Goal: Information Seeking & Learning: Learn about a topic

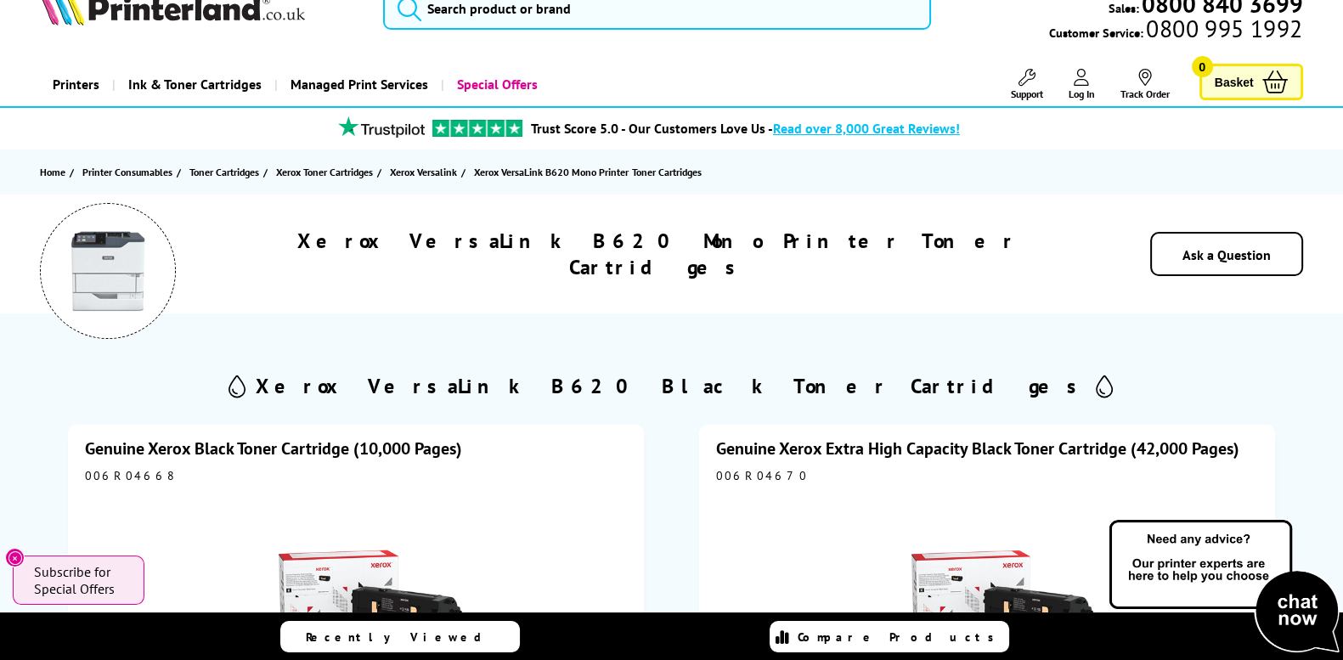
scroll to position [71, 0]
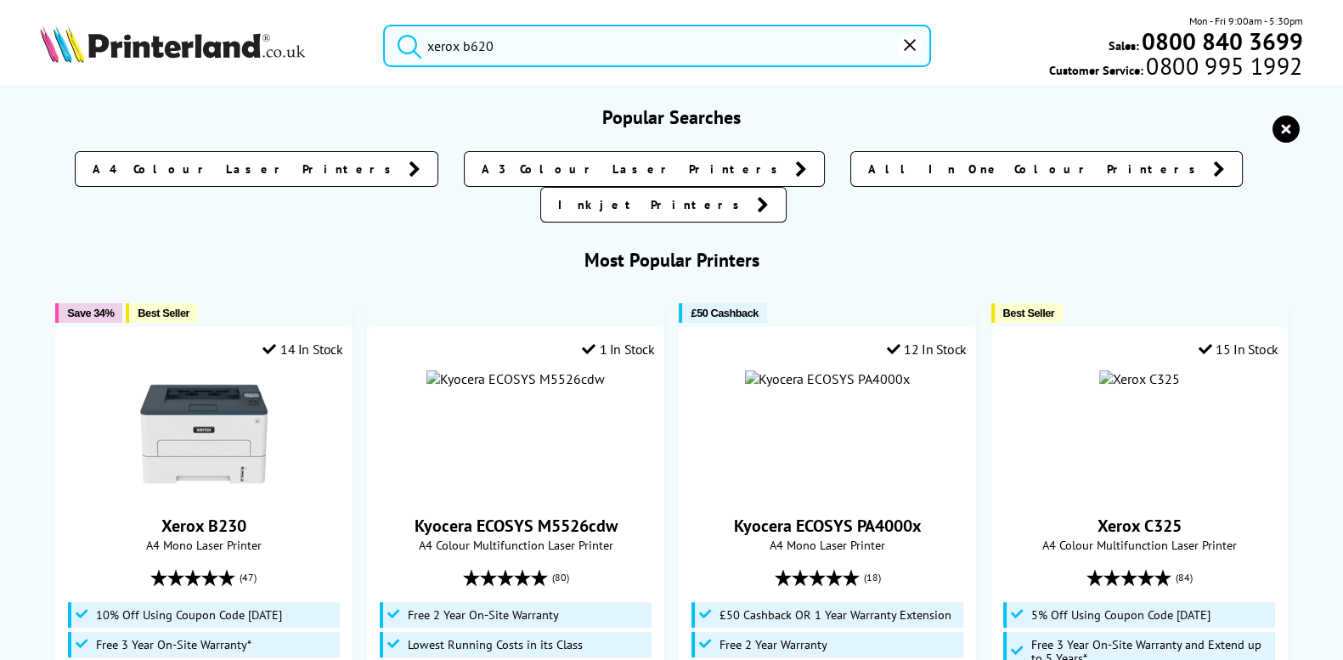
click at [540, 48] on input "xerox b620" at bounding box center [657, 46] width 548 height 42
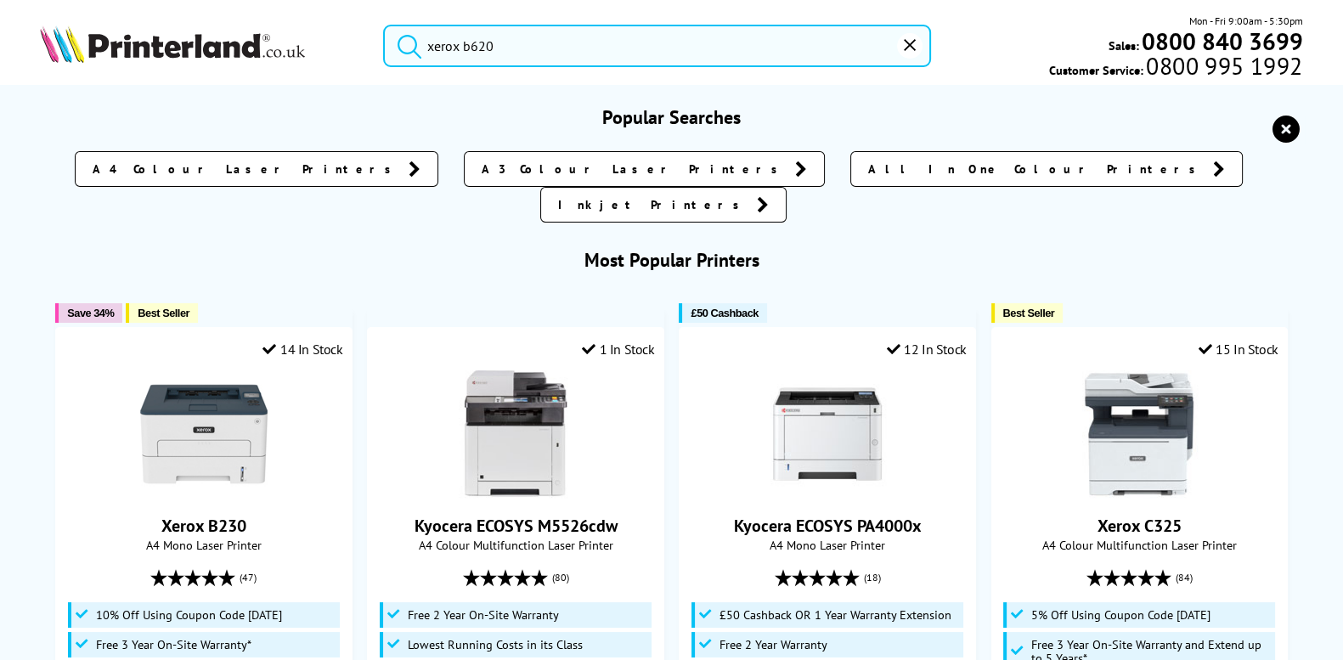
click at [384, 25] on button "submit" at bounding box center [405, 43] width 42 height 37
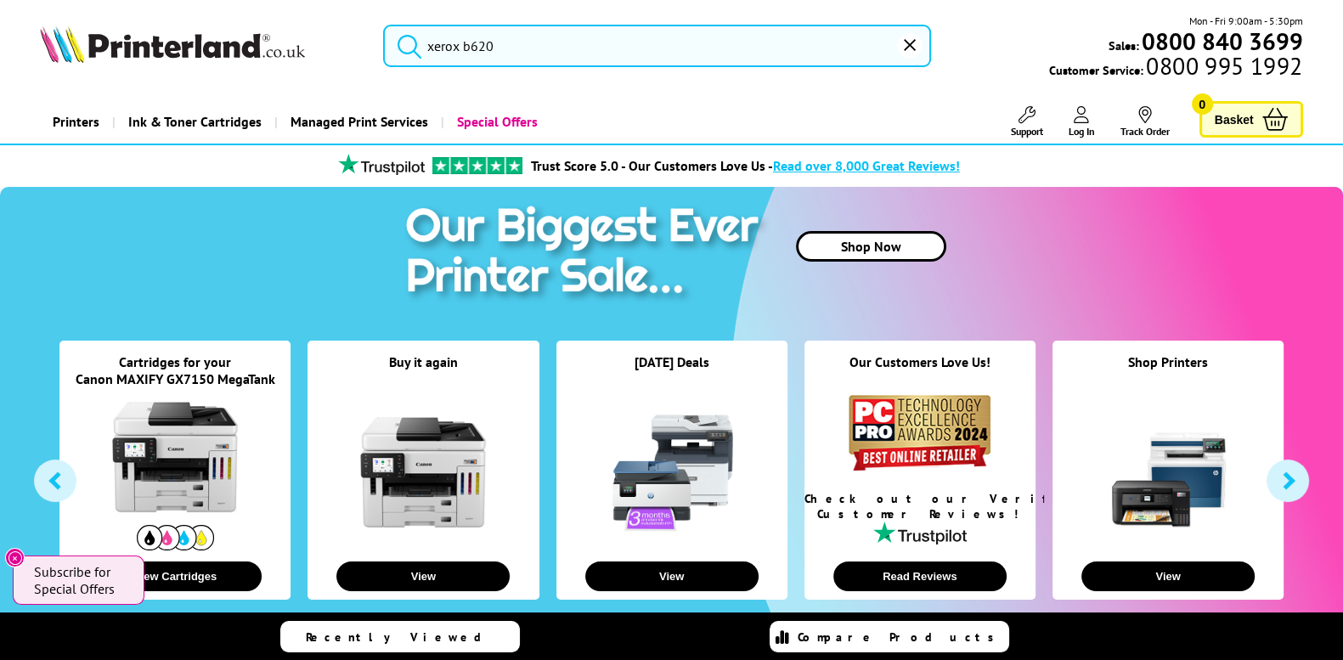
click at [562, 89] on header "xerox b620 Mon - Fri 9:00am - 5:30pm Sales: 0800 840 3699 Customer Service: 080…" at bounding box center [671, 72] width 1343 height 145
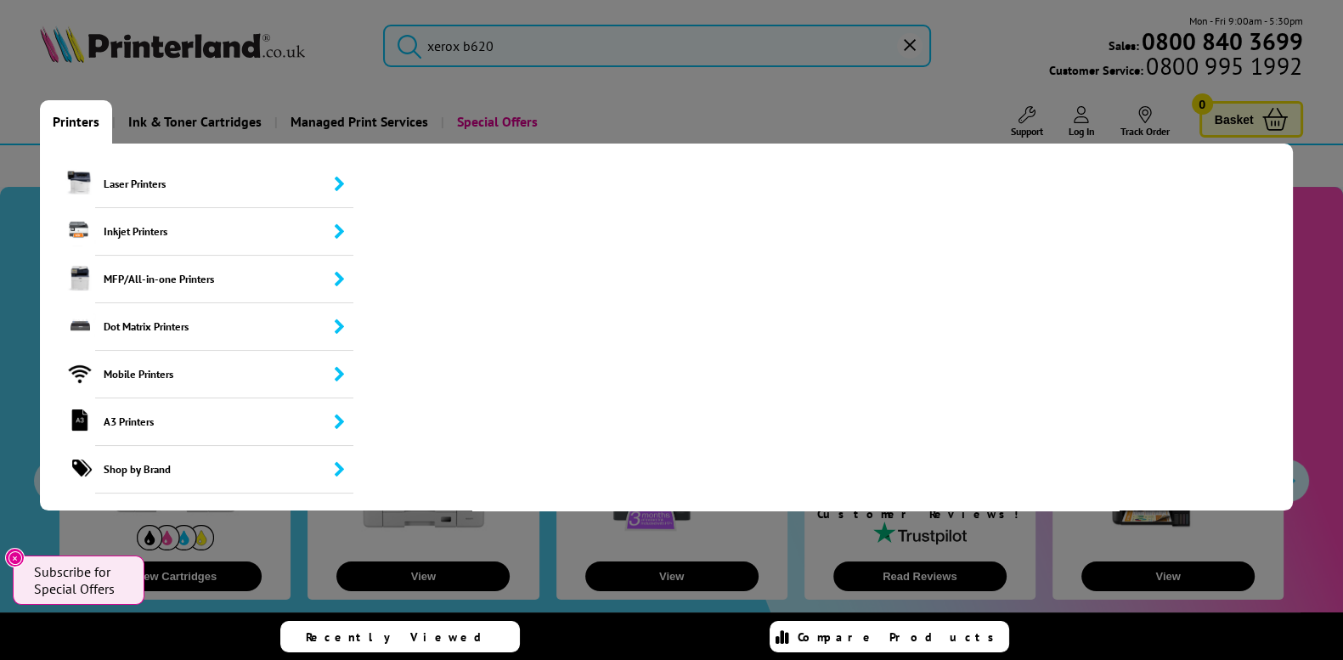
click at [76, 122] on link "Printers" at bounding box center [76, 121] width 72 height 43
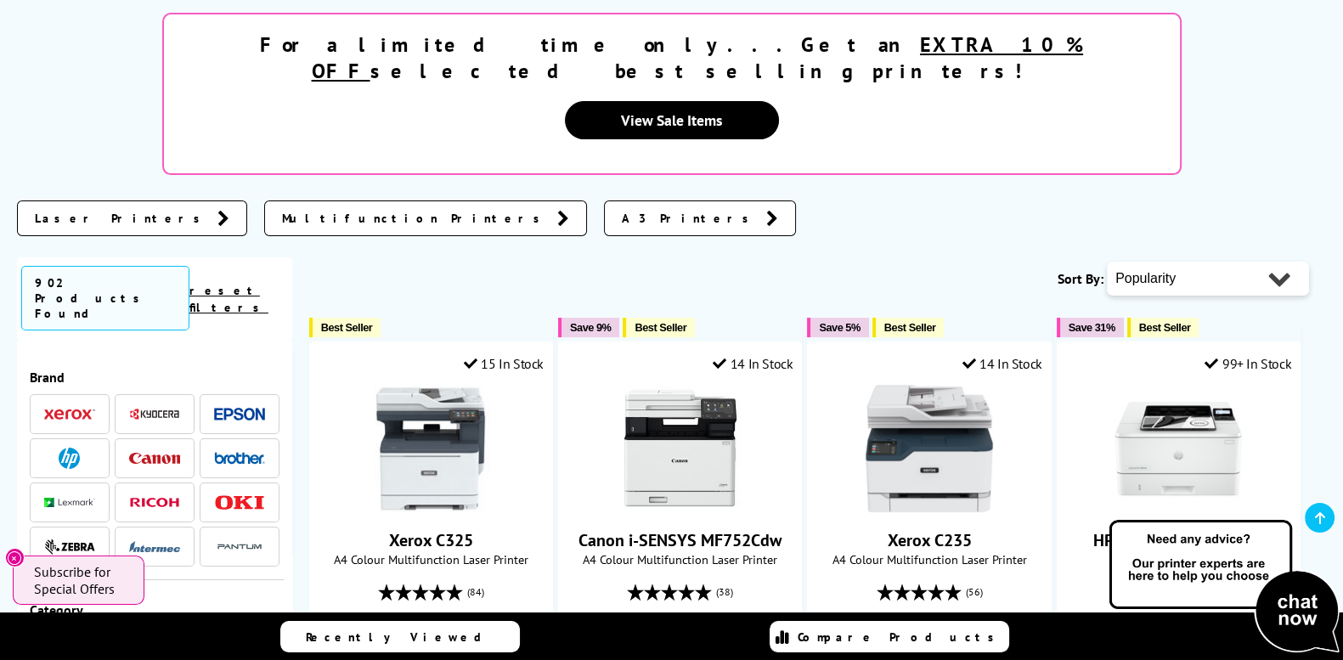
scroll to position [353, 0]
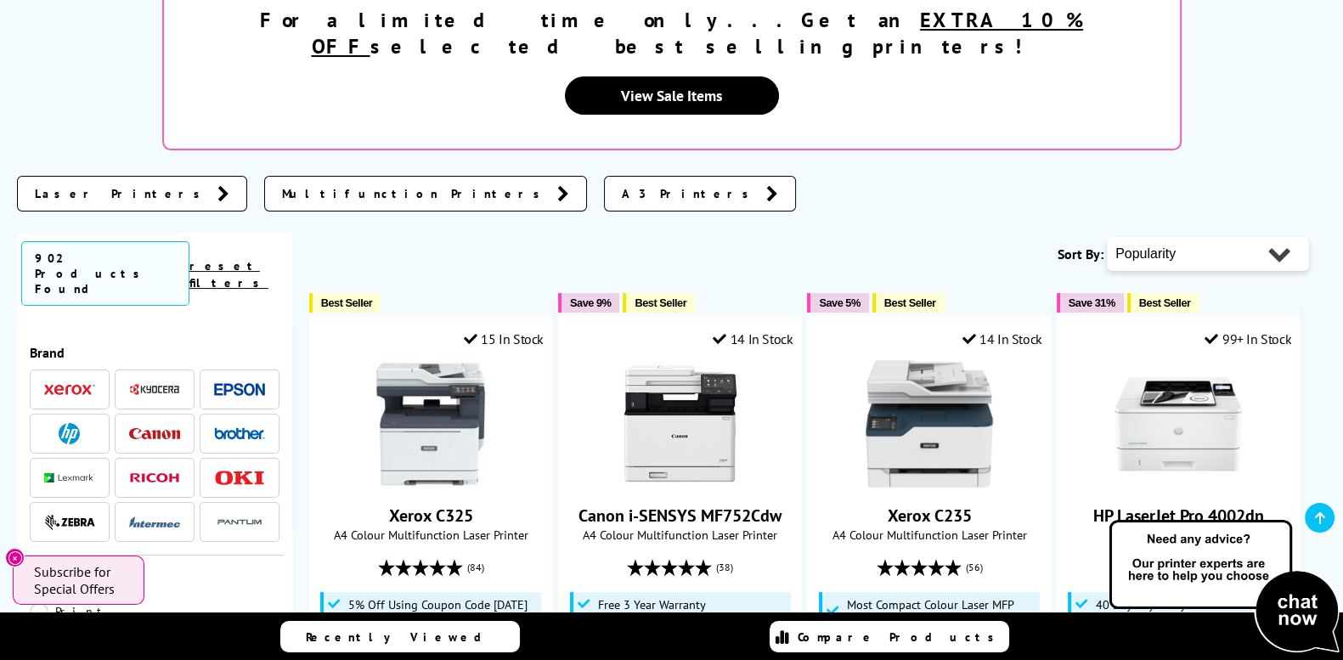
click at [61, 379] on span at bounding box center [69, 389] width 51 height 21
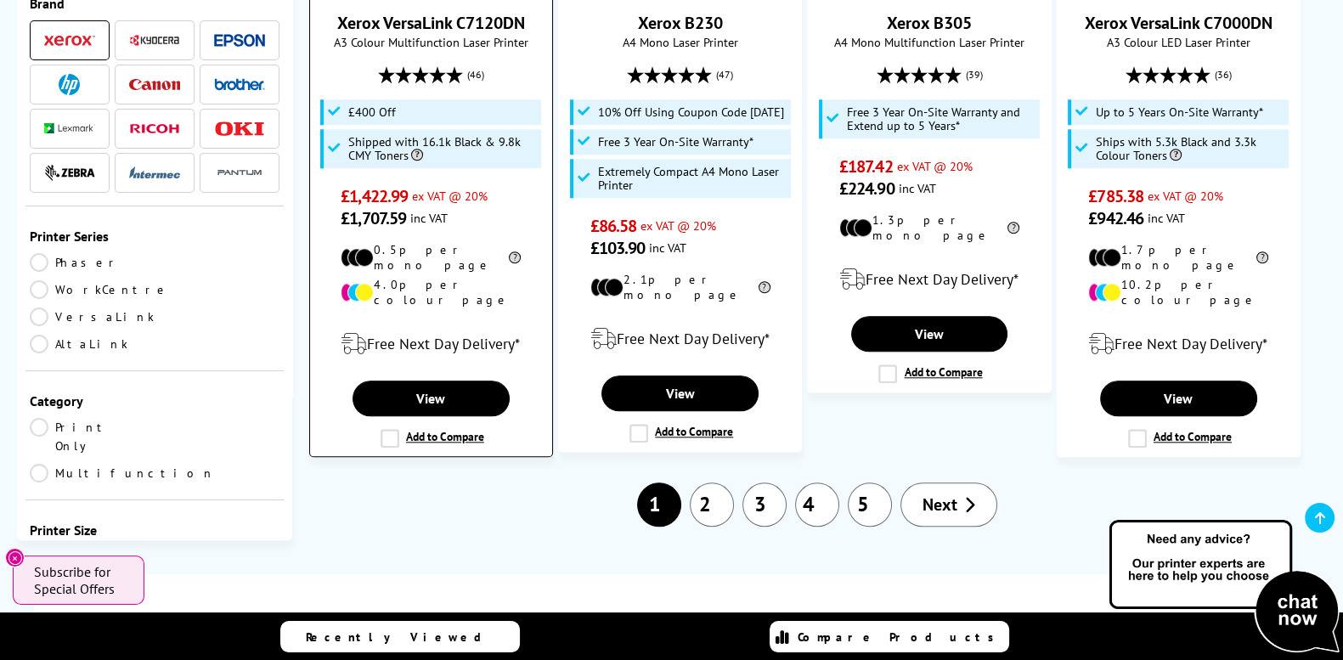
scroll to position [2195, 0]
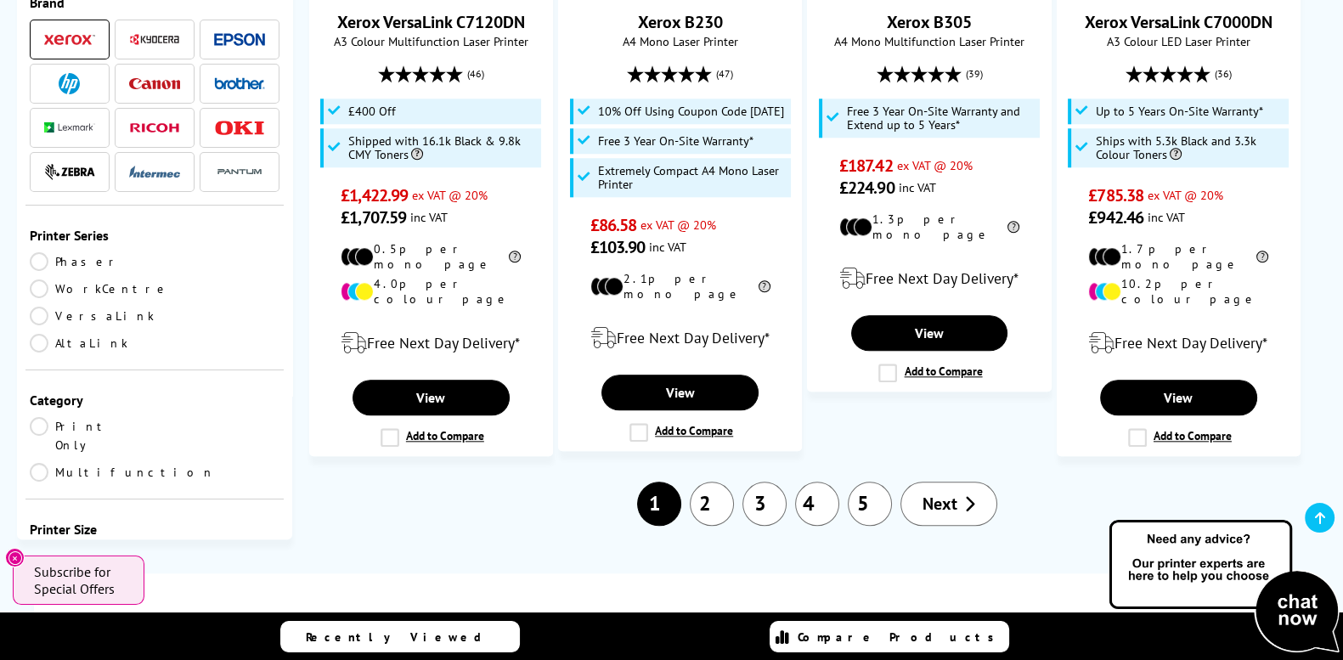
click at [926, 493] on span "Next" at bounding box center [940, 504] width 35 height 22
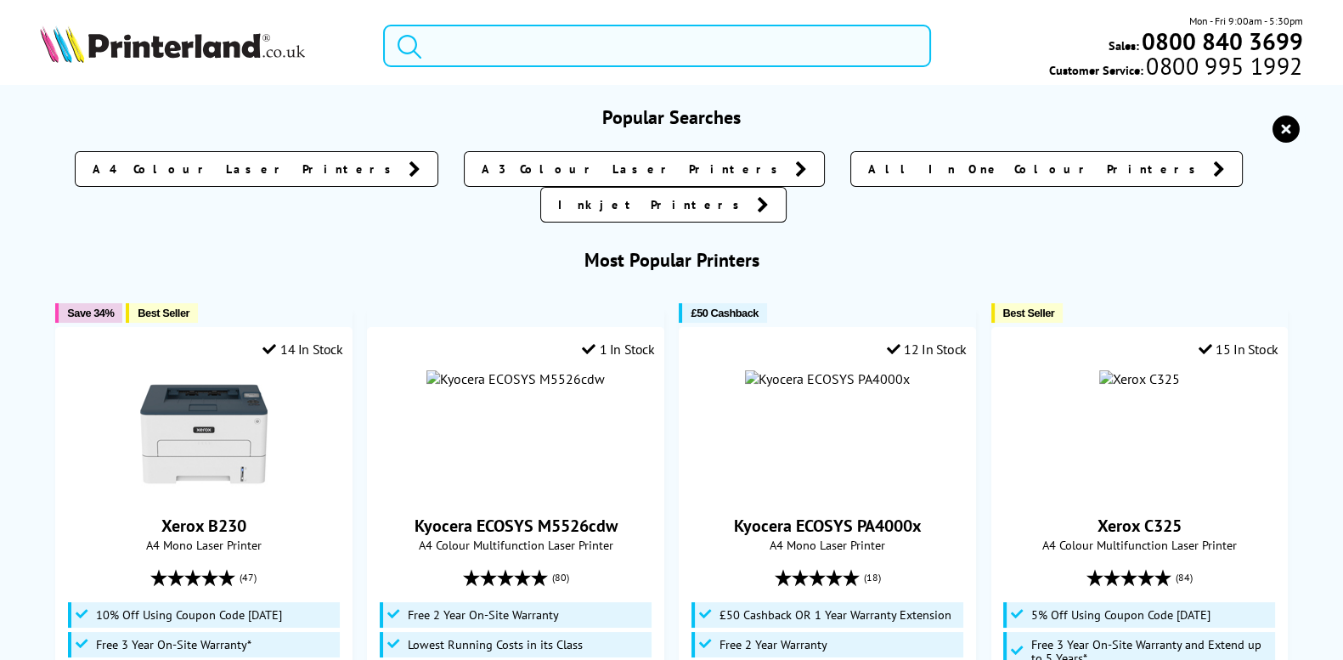
click at [486, 49] on input "search" at bounding box center [657, 46] width 548 height 42
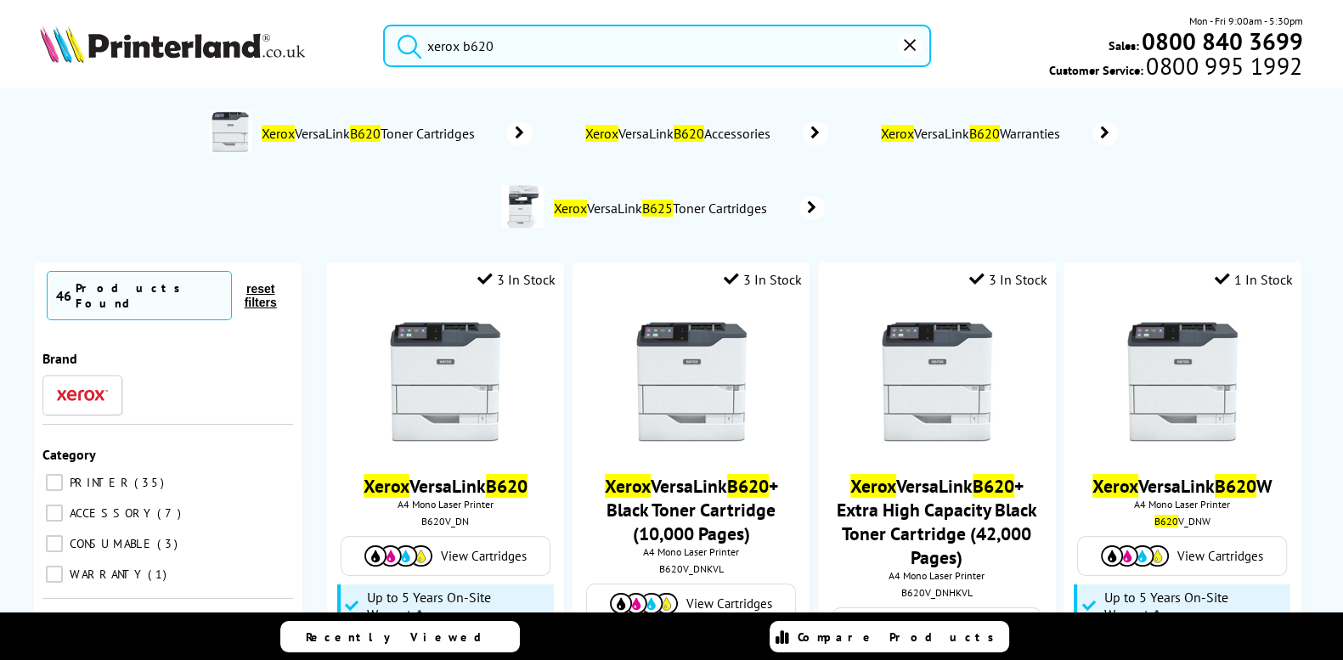
type input "xerox b620"
click at [384, 25] on button "submit" at bounding box center [405, 43] width 42 height 37
click at [229, 130] on img at bounding box center [230, 131] width 42 height 42
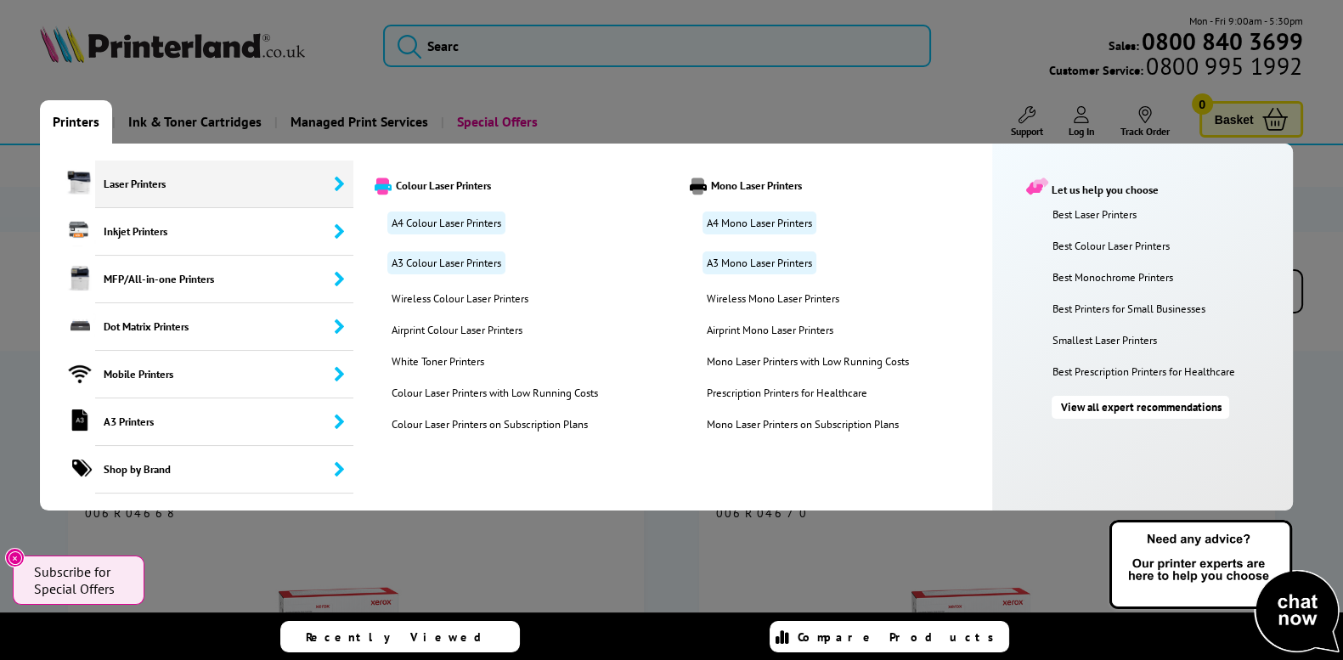
click at [144, 187] on span "Laser Printers" at bounding box center [224, 185] width 258 height 48
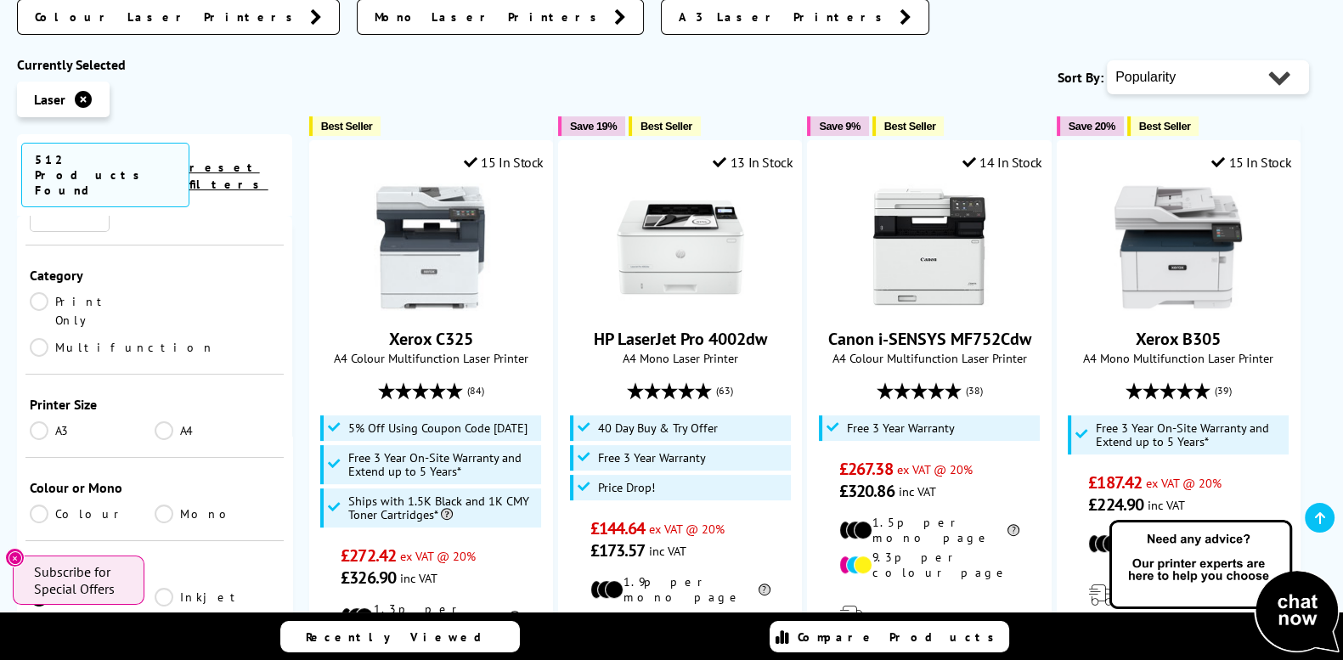
scroll to position [495, 0]
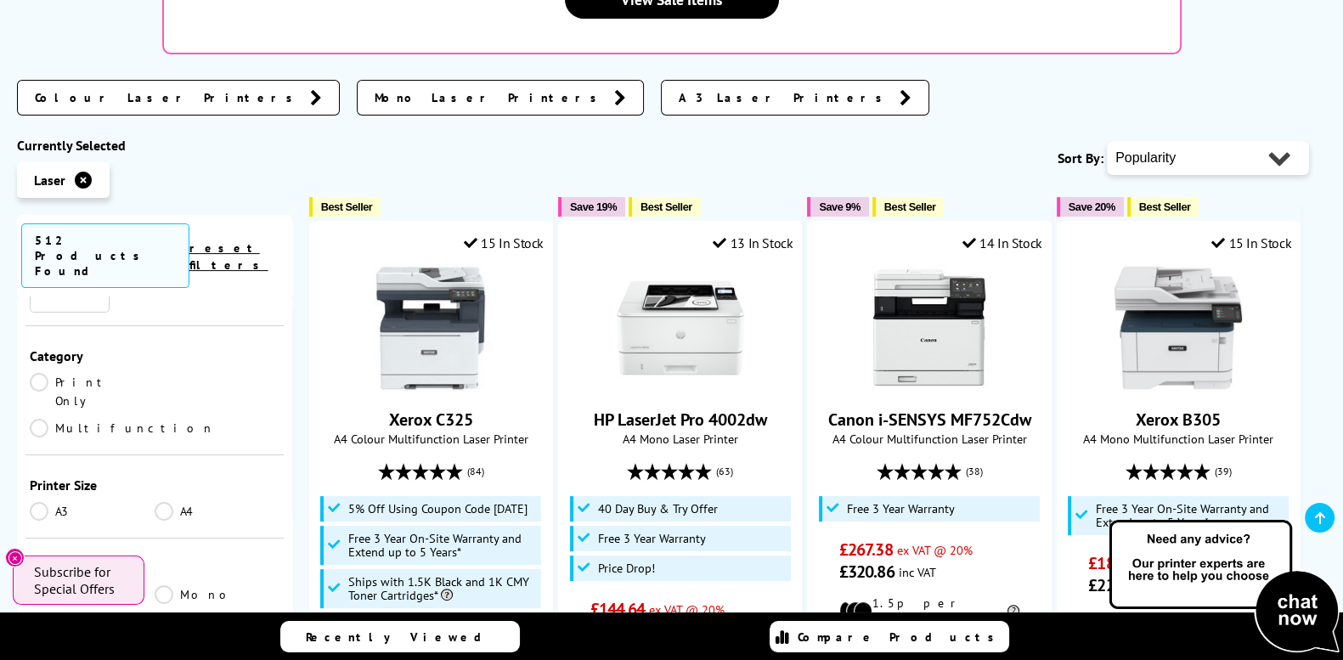
click at [40, 373] on link "Print Only" at bounding box center [92, 391] width 125 height 37
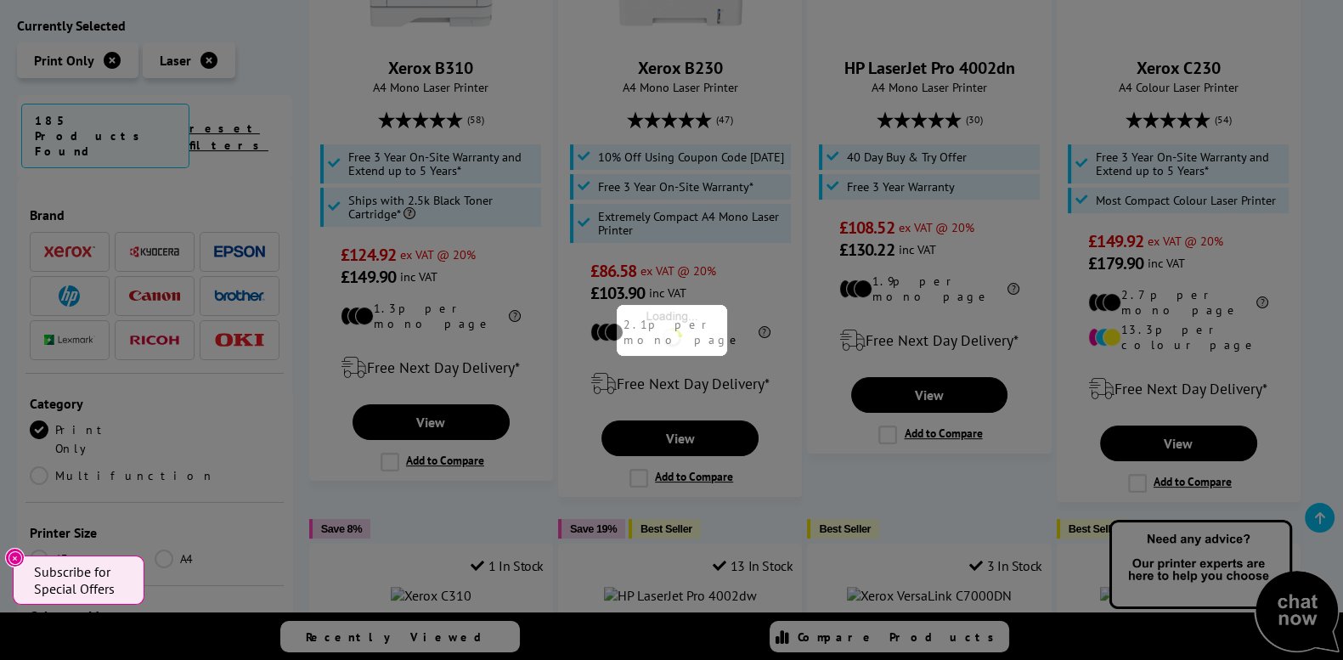
scroll to position [212, 0]
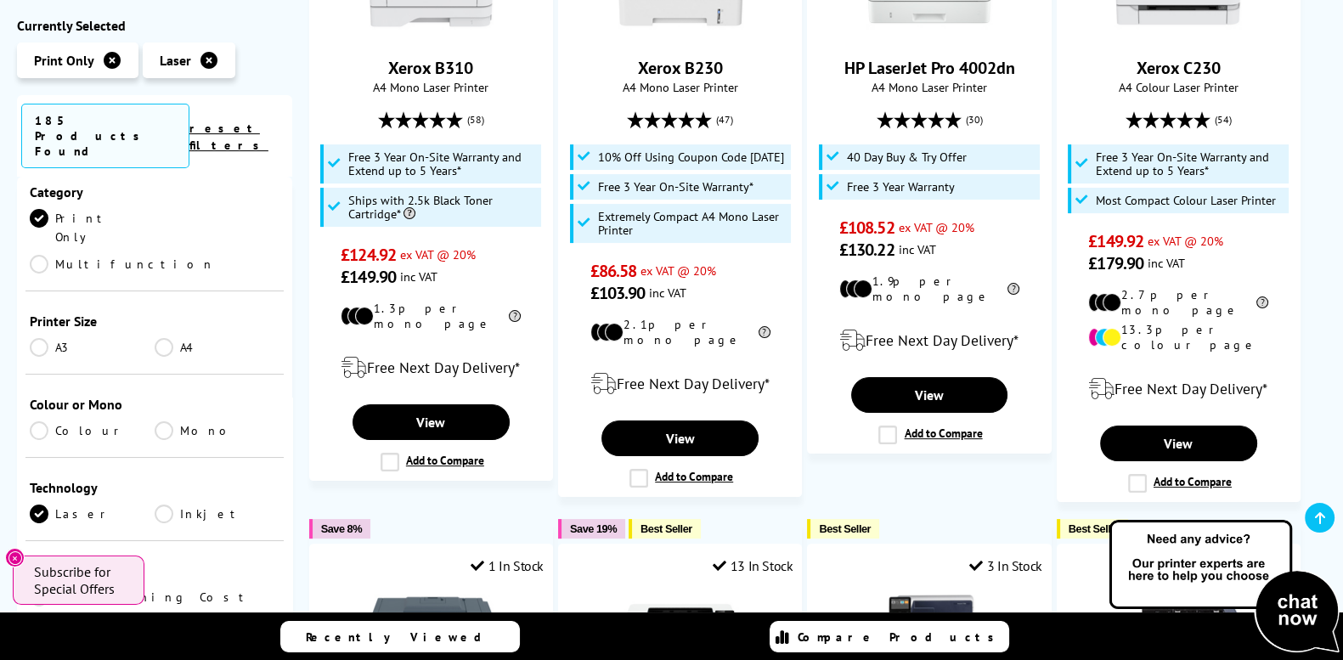
click at [162, 338] on link "A4" at bounding box center [217, 347] width 125 height 19
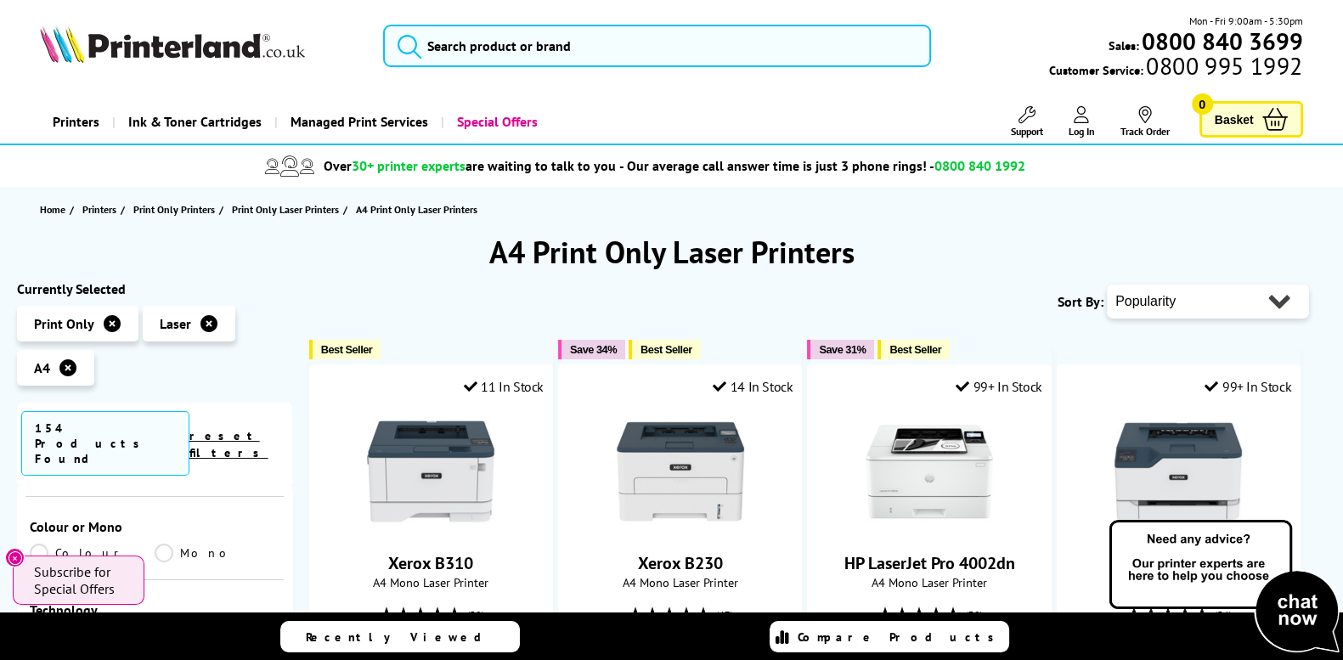
click at [249, 429] on link "reset filters" at bounding box center [228, 444] width 79 height 32
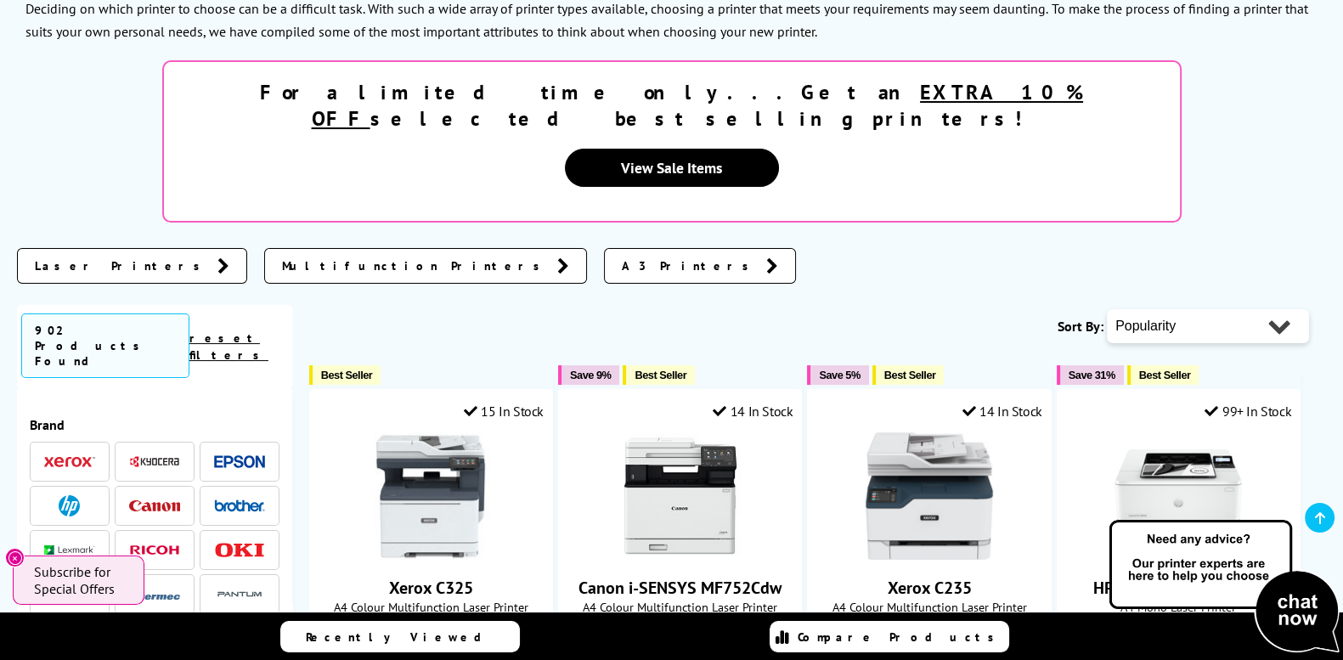
scroll to position [283, 0]
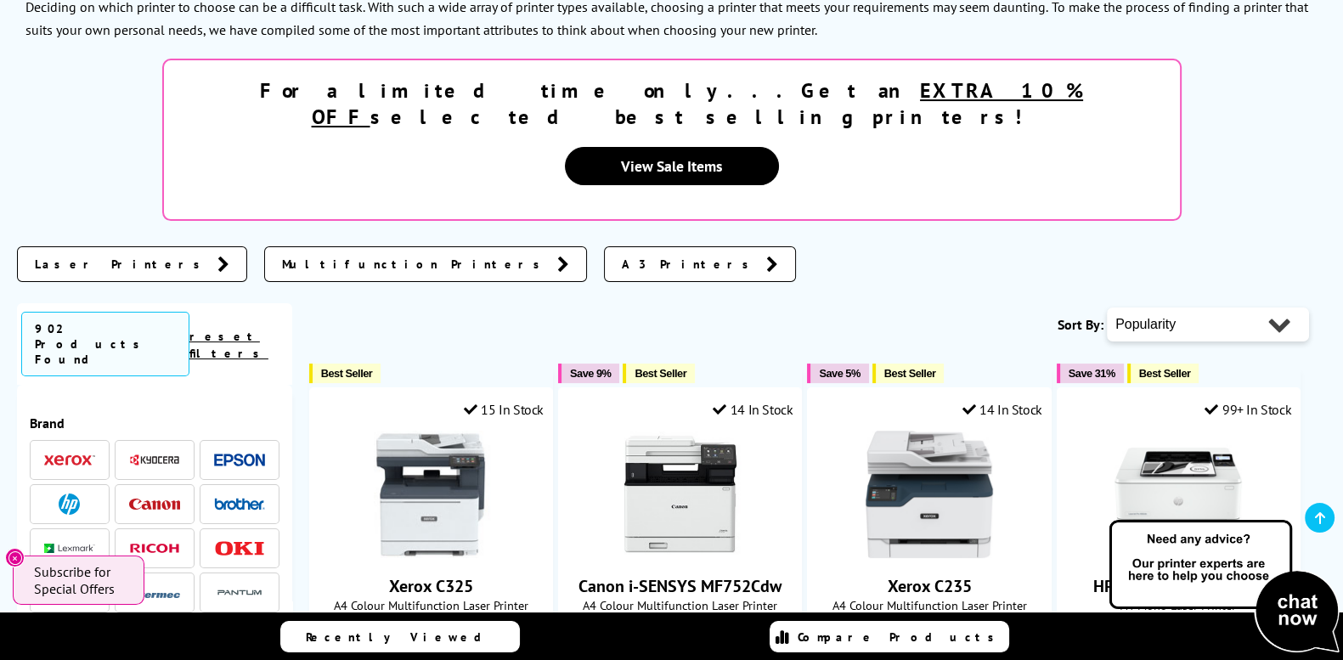
click at [65, 455] on img at bounding box center [69, 461] width 51 height 12
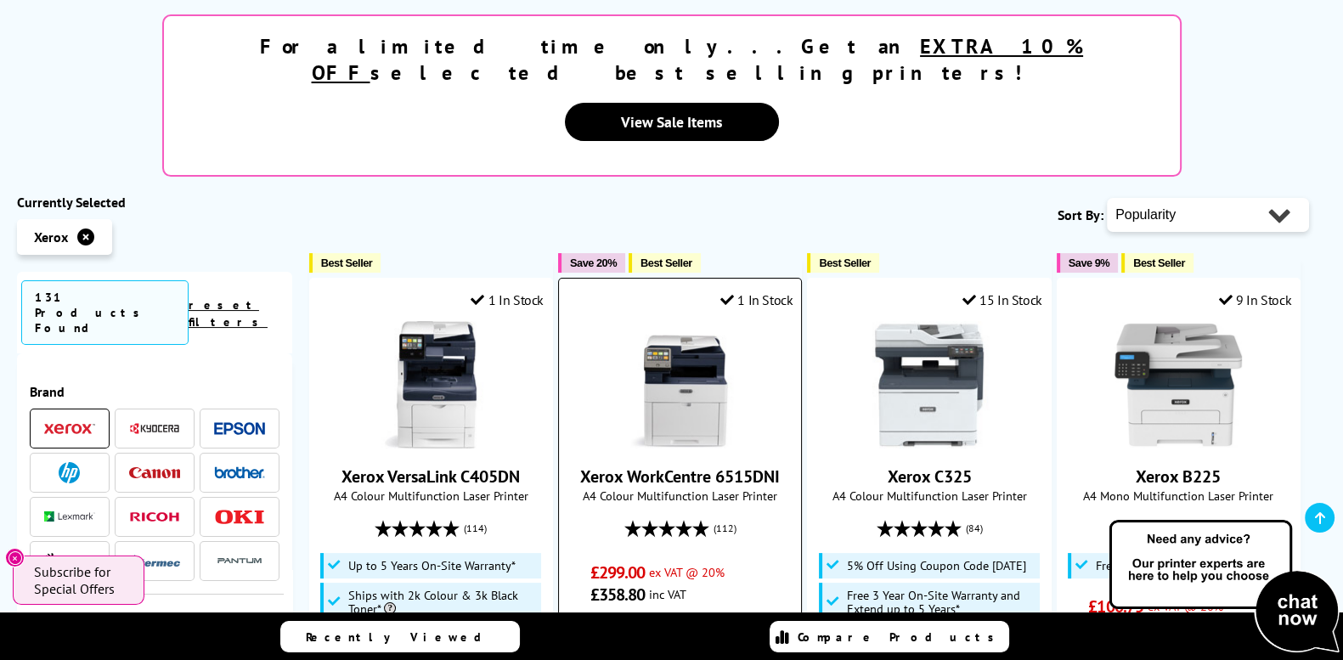
scroll to position [283, 0]
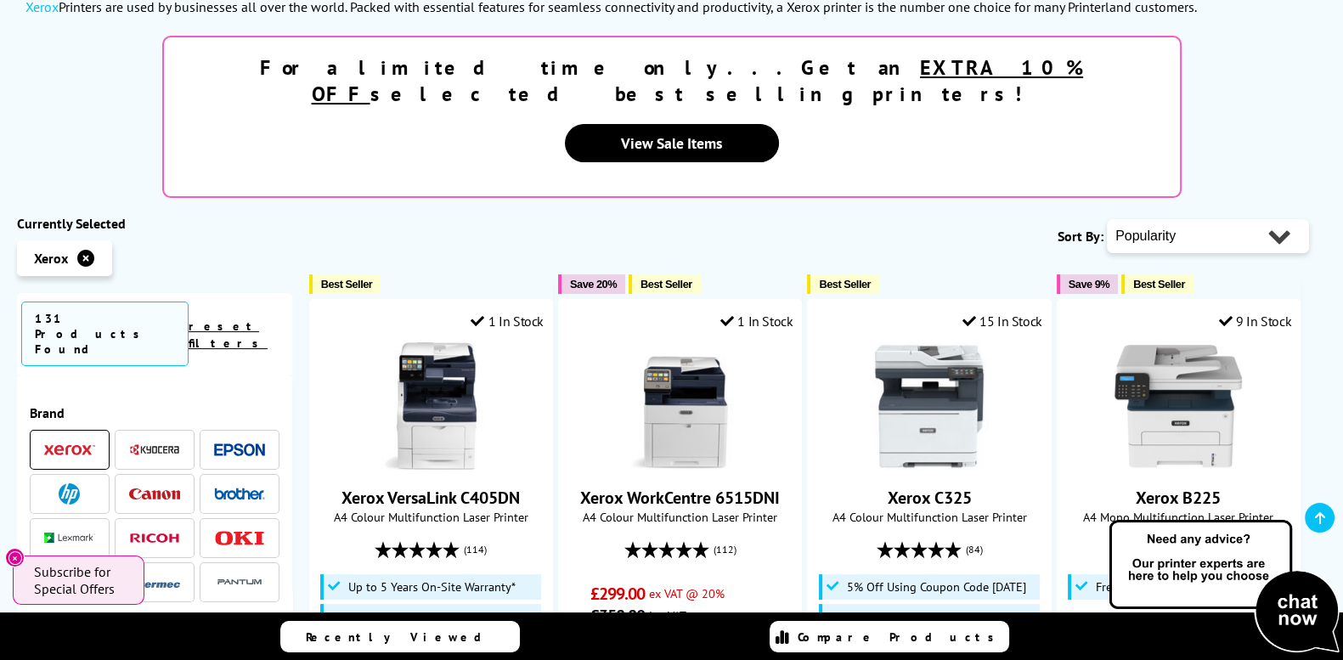
click at [1279, 219] on select "Popularity Rating Price - Low to High Price - High to Low Running Costs - Low t…" at bounding box center [1208, 236] width 202 height 34
select select "Running Costs"
click at [1107, 219] on select "Popularity Rating Price - Low to High Price - High to Low Running Costs - Low t…" at bounding box center [1208, 236] width 202 height 34
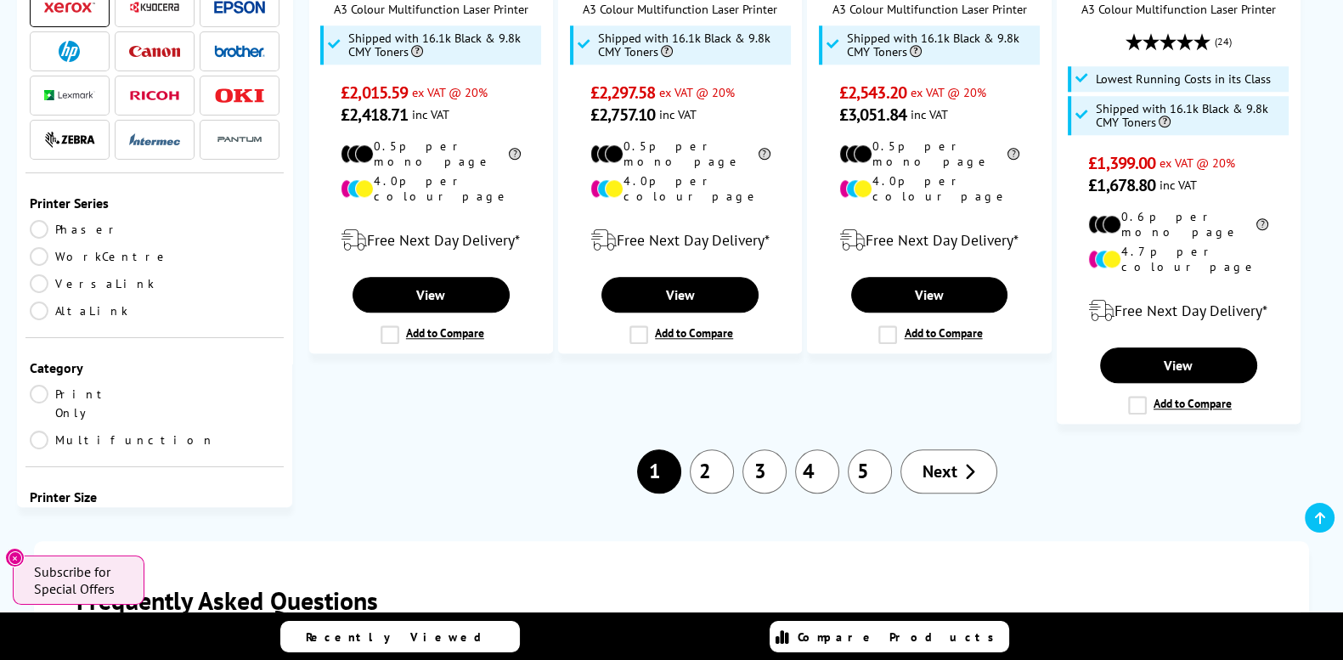
scroll to position [2195, 0]
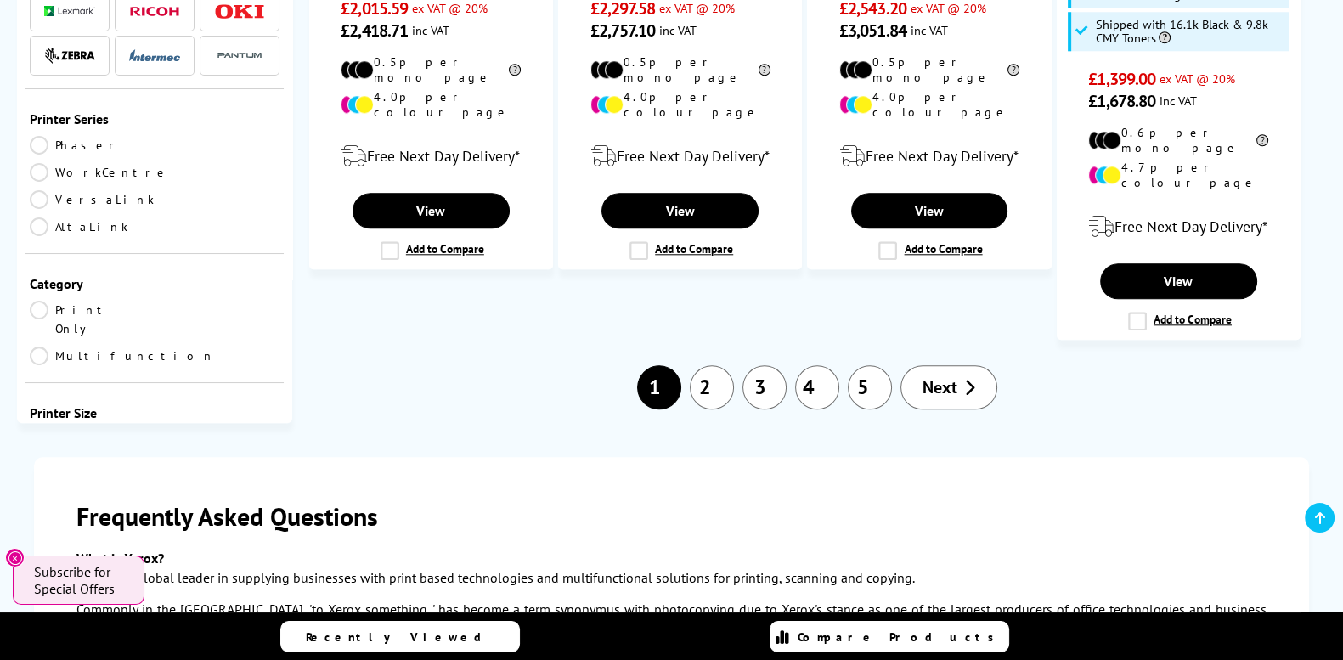
click at [712, 365] on link "2" at bounding box center [712, 387] width 44 height 44
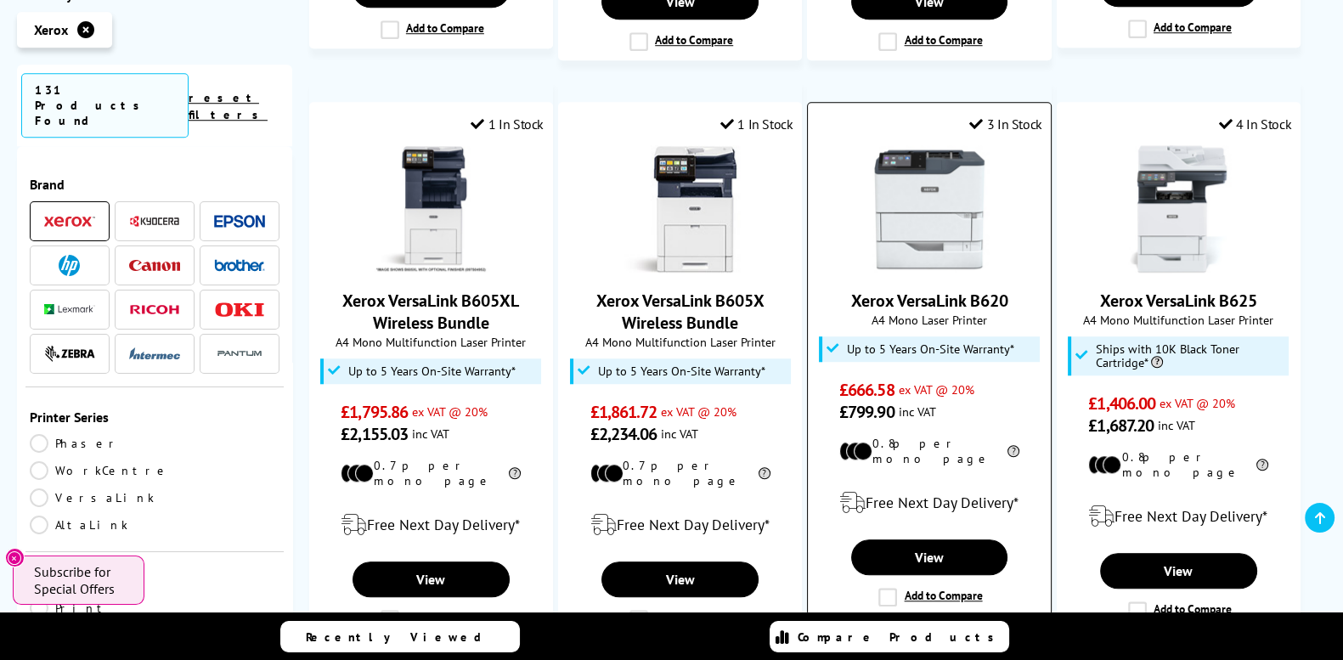
scroll to position [1770, 0]
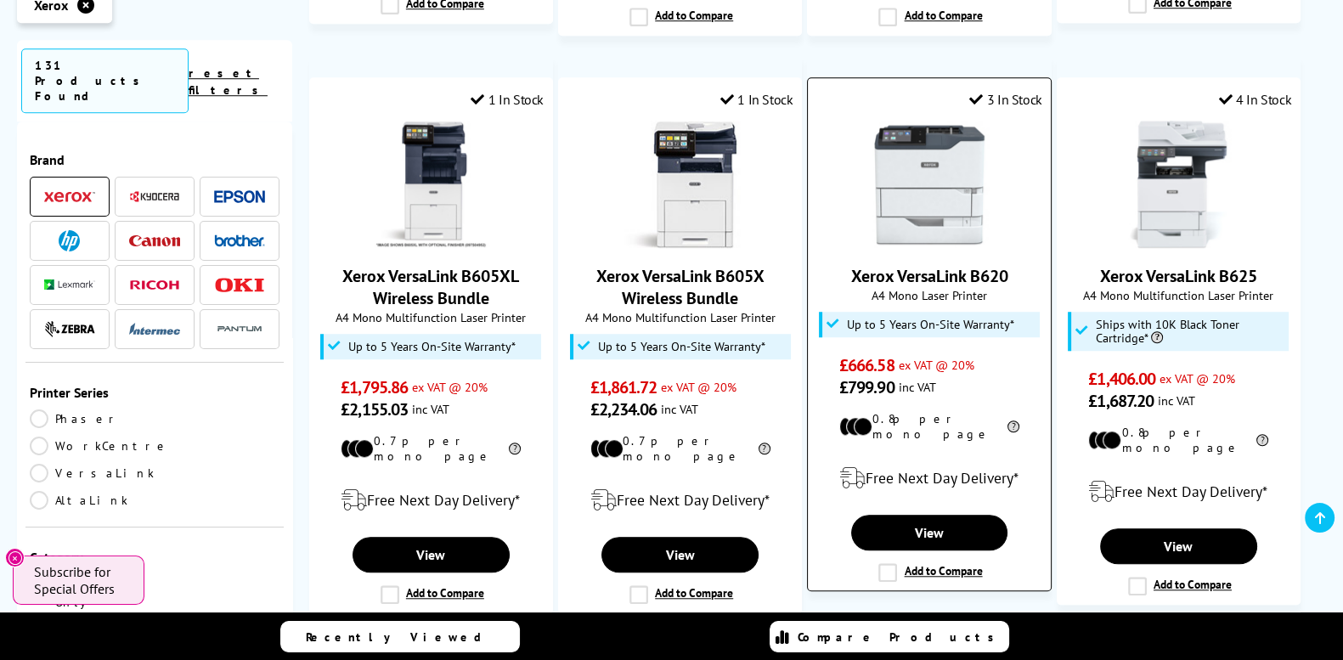
click at [931, 121] on img at bounding box center [929, 184] width 127 height 127
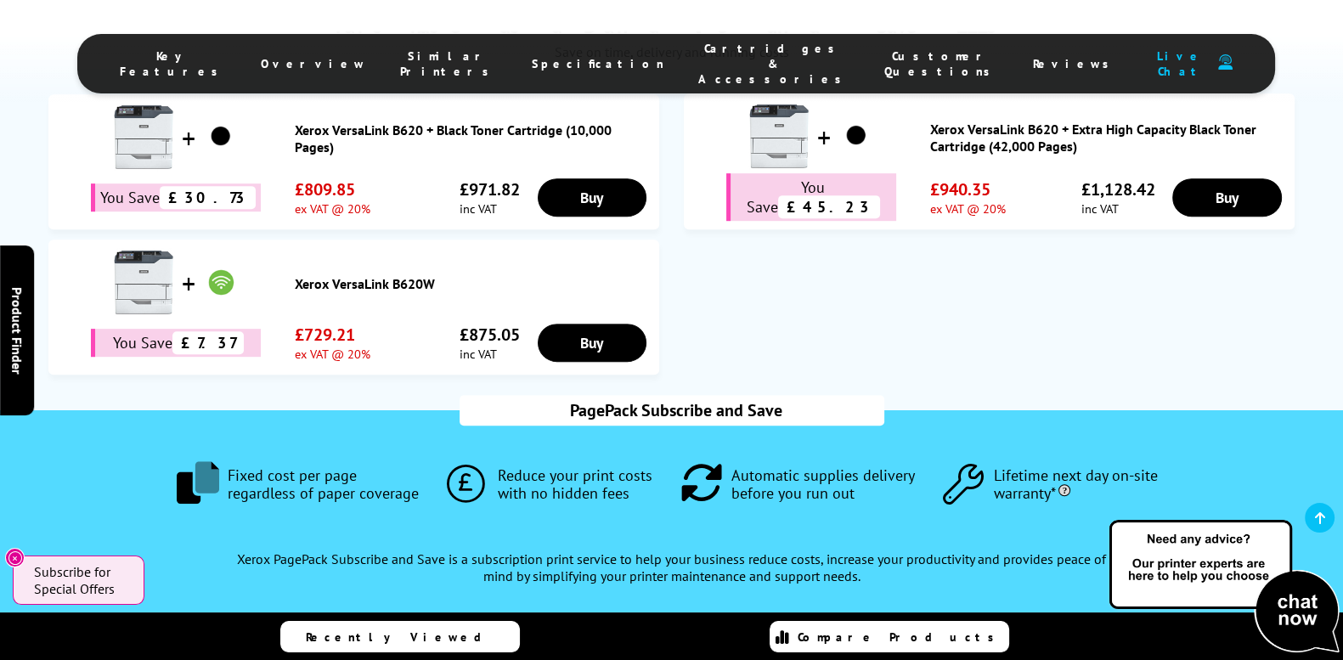
scroll to position [991, 0]
